Goal: Share content: Share content

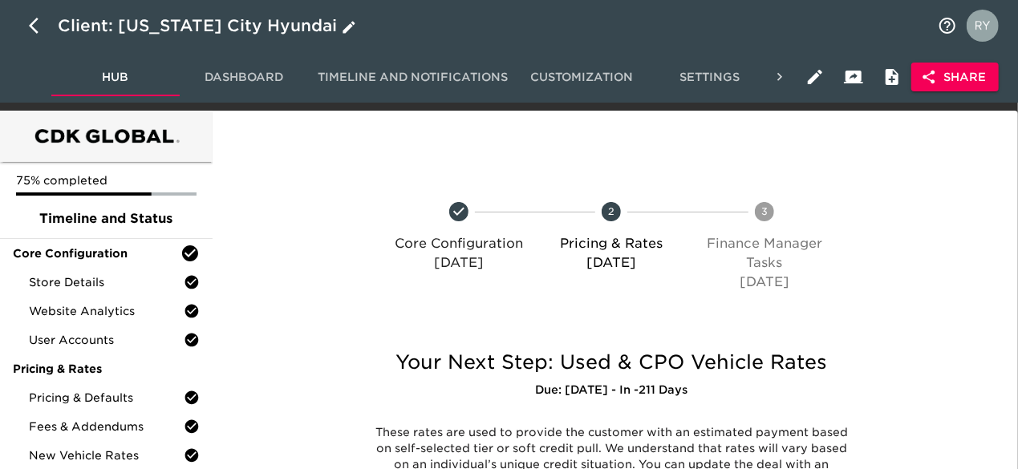
click at [35, 25] on icon "button" at bounding box center [38, 25] width 19 height 19
select select "10"
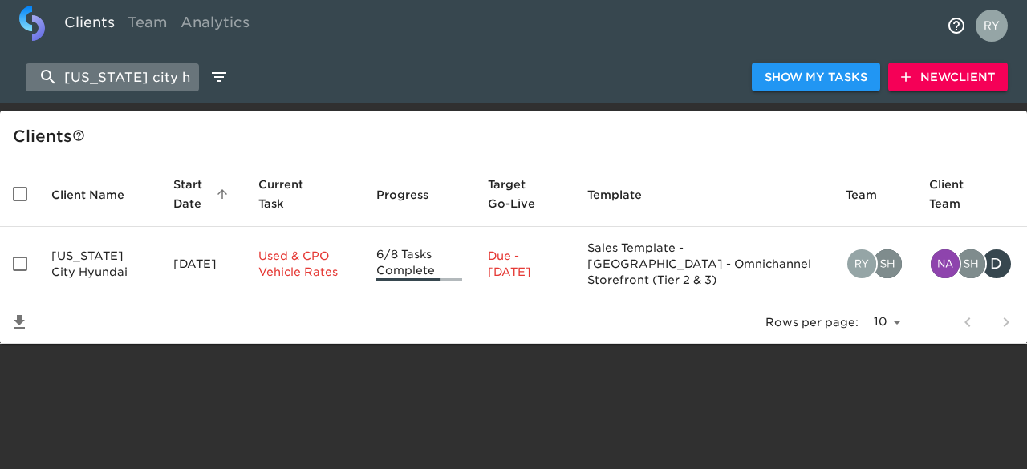
drag, startPoint x: 160, startPoint y: 72, endPoint x: 53, endPoint y: 74, distance: 106.7
click at [53, 74] on input "[US_STATE] city h" at bounding box center [112, 77] width 173 height 28
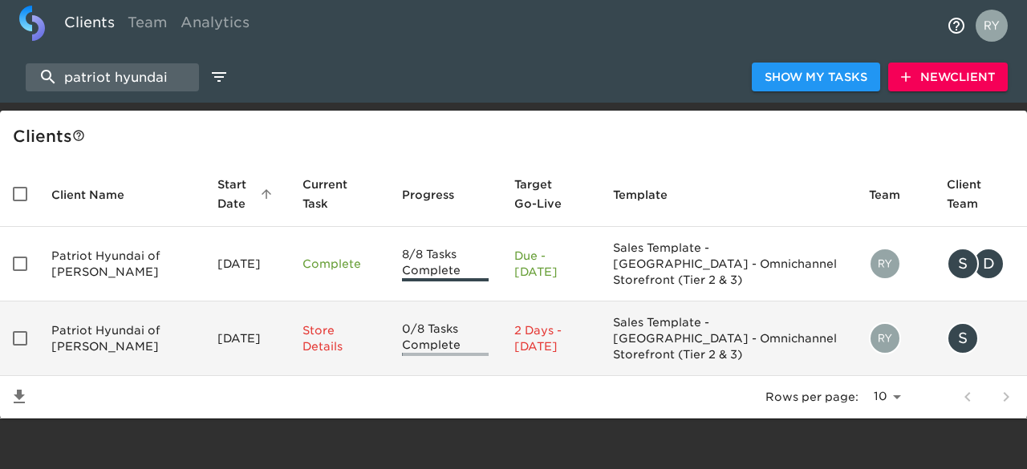
type input "patriot hyundai"
click at [102, 311] on td "Patriot Hyundai of [PERSON_NAME]" at bounding box center [122, 339] width 166 height 75
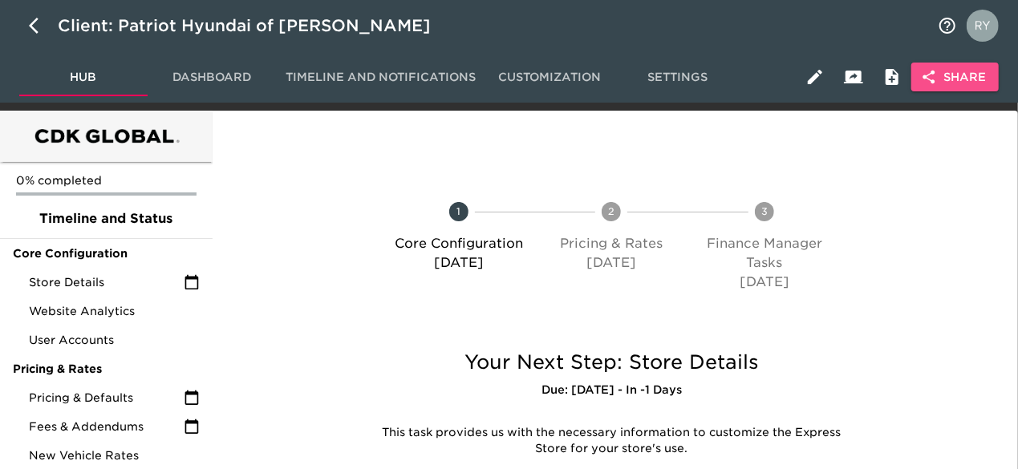
click at [956, 78] on span "Share" at bounding box center [955, 77] width 62 height 20
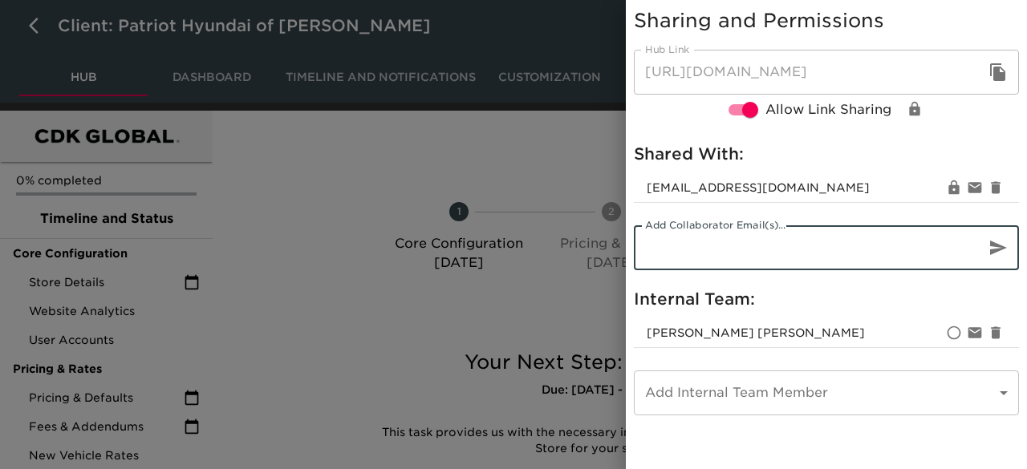
paste input "[EMAIL_ADDRESS][DOMAIN_NAME]"
type input "[EMAIL_ADDRESS][DOMAIN_NAME]"
click at [993, 243] on icon "button" at bounding box center [998, 248] width 17 height 14
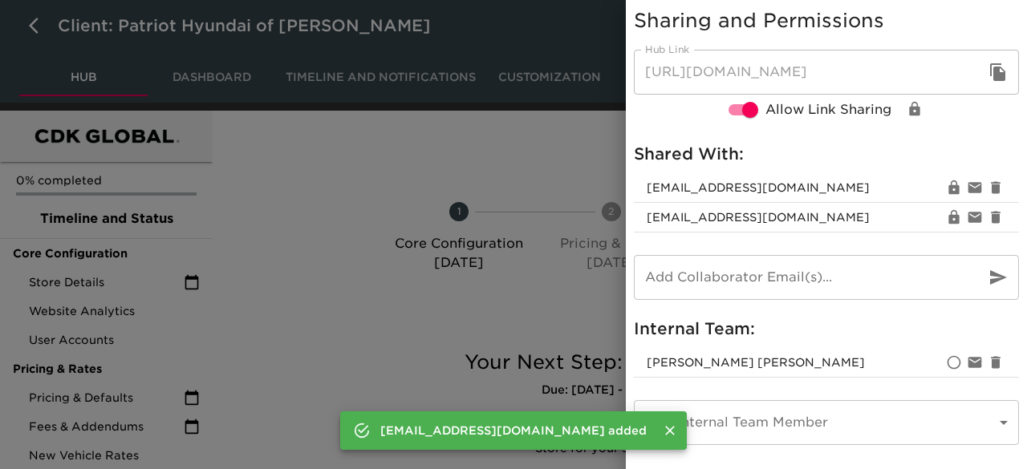
click at [538, 166] on div at bounding box center [513, 234] width 1027 height 469
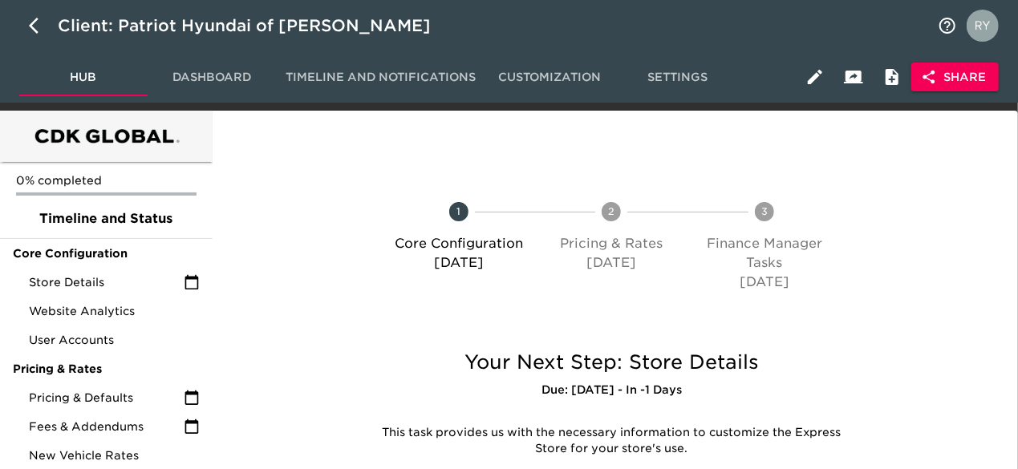
click at [939, 76] on span "Share" at bounding box center [955, 77] width 62 height 20
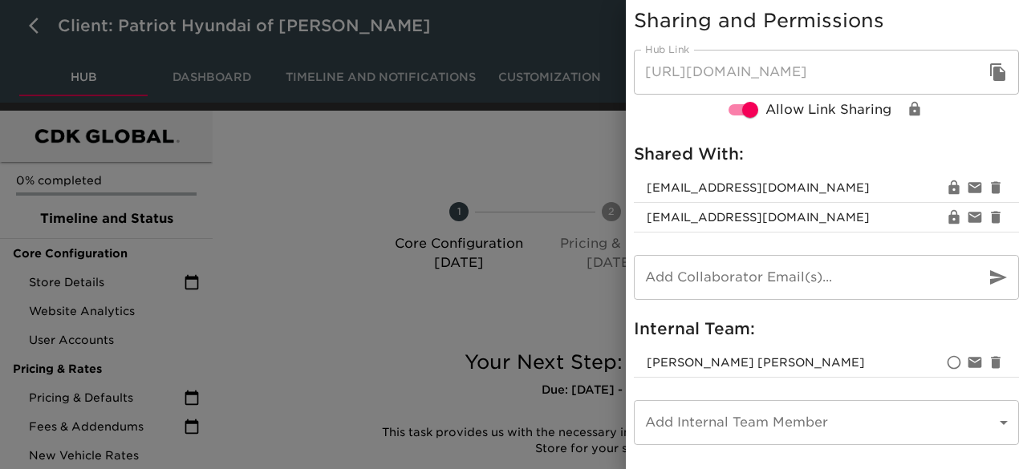
click at [339, 171] on div at bounding box center [513, 234] width 1027 height 469
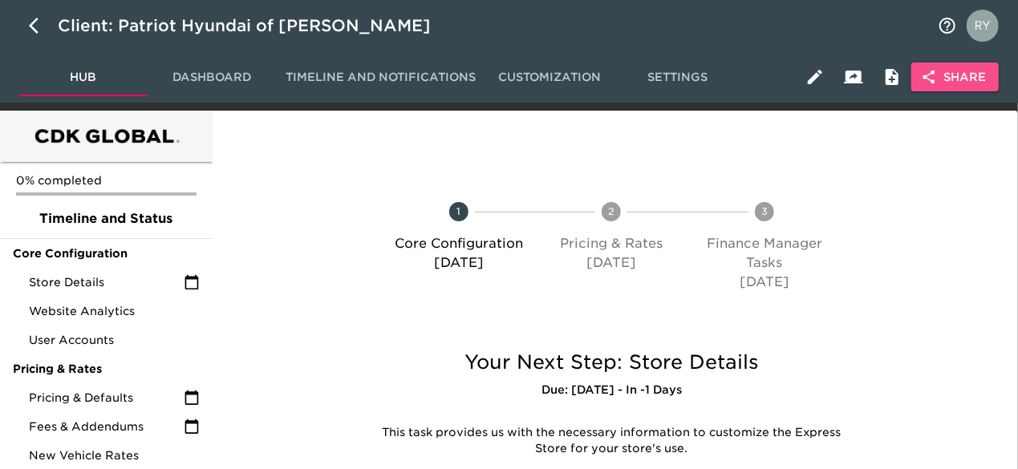
click at [968, 83] on span "Share" at bounding box center [955, 77] width 62 height 20
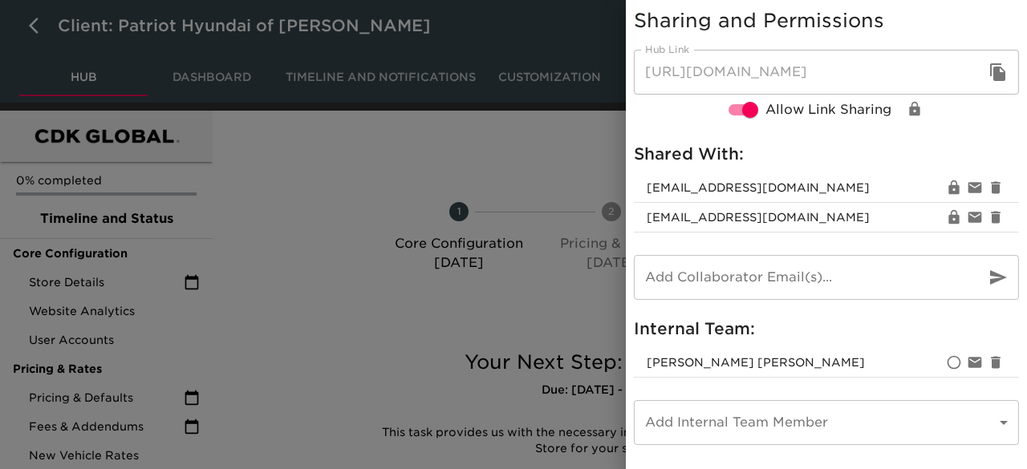
click at [473, 144] on div at bounding box center [513, 234] width 1027 height 469
